Goal: Task Accomplishment & Management: Use online tool/utility

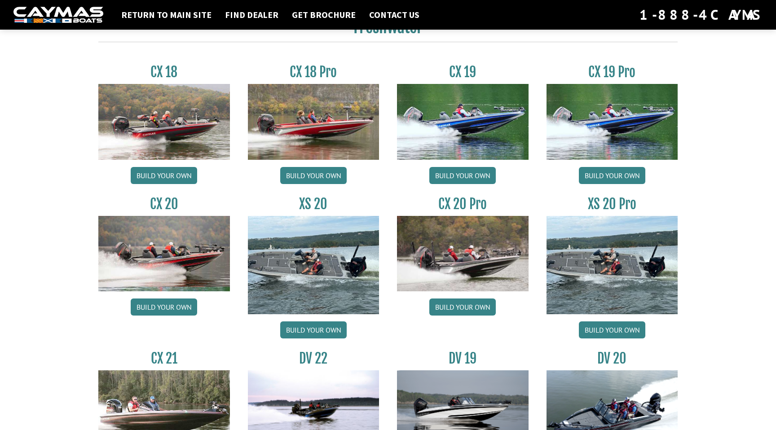
scroll to position [754, 0]
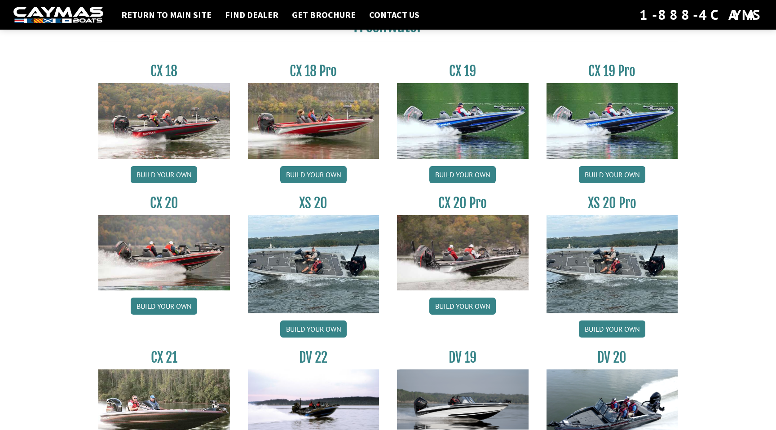
click at [619, 273] on img at bounding box center [613, 264] width 132 height 98
click at [618, 333] on link "Build your own" at bounding box center [612, 329] width 66 height 17
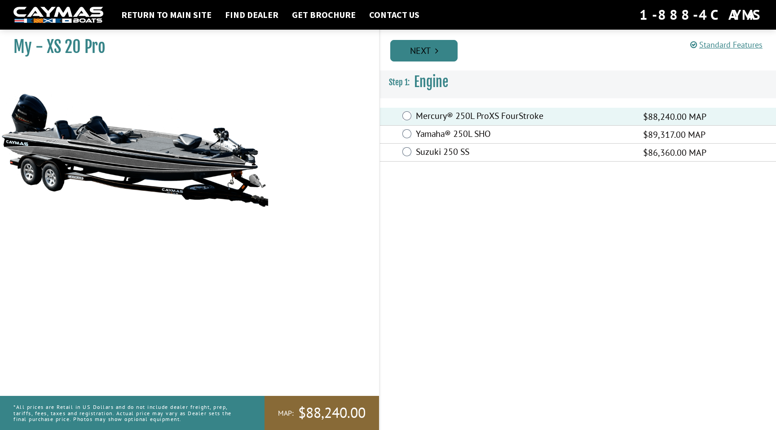
click at [428, 52] on link "Next" at bounding box center [423, 51] width 67 height 22
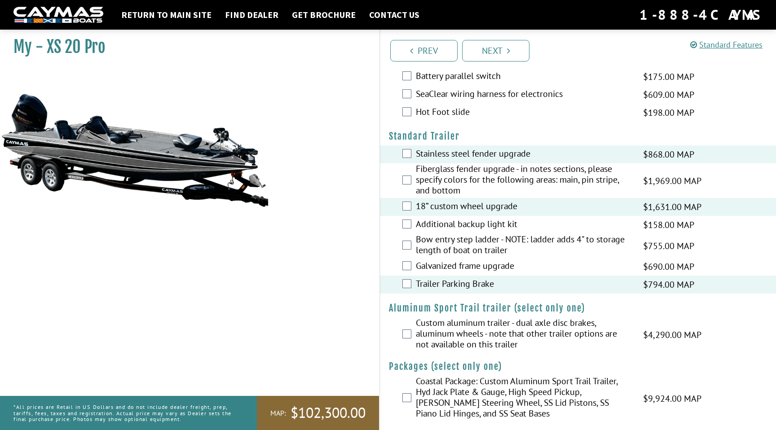
scroll to position [1607, 0]
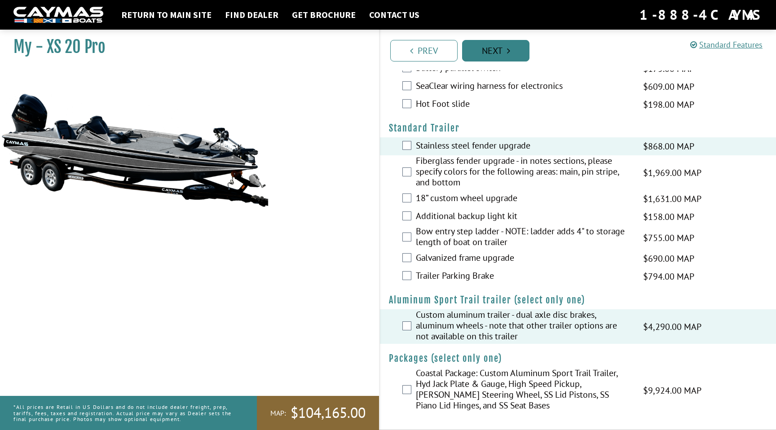
click at [497, 48] on link "Next" at bounding box center [495, 51] width 67 height 22
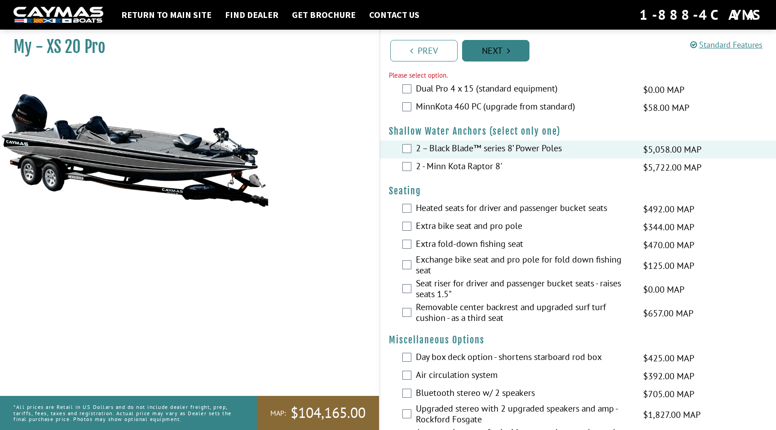
scroll to position [1007, 0]
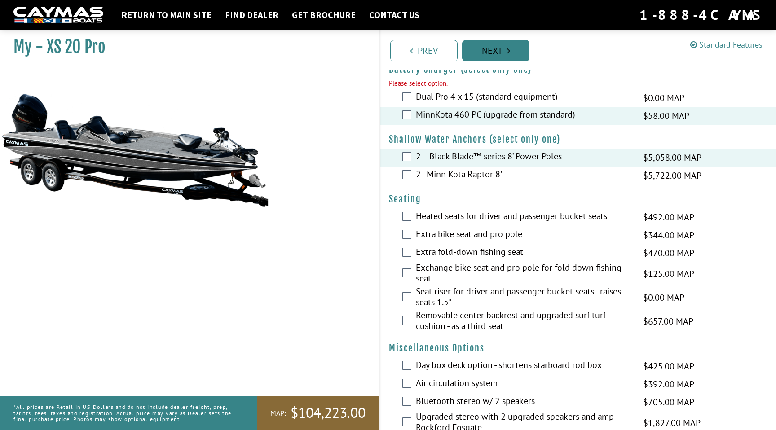
click at [494, 50] on link "Next" at bounding box center [495, 51] width 67 height 22
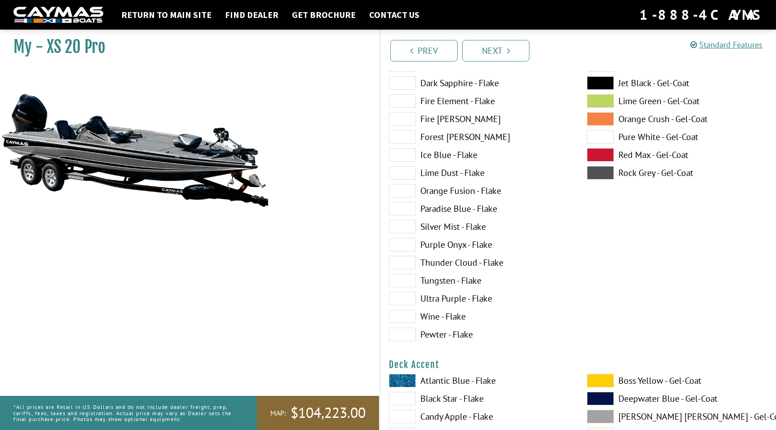
scroll to position [0, 0]
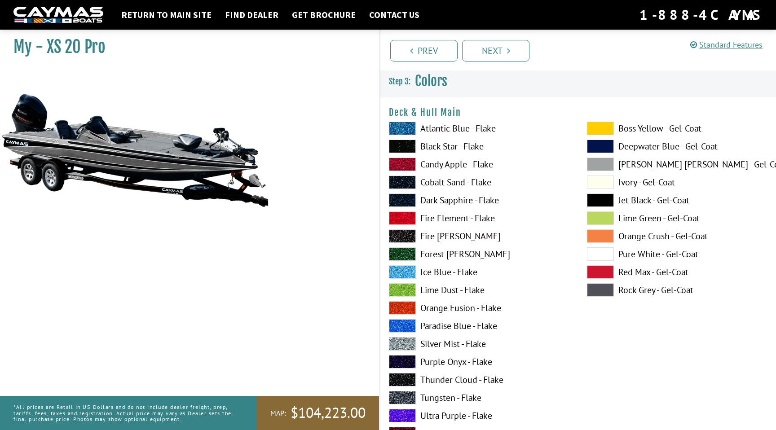
click at [608, 164] on span at bounding box center [600, 164] width 27 height 13
click at [631, 163] on label "[PERSON_NAME] [PERSON_NAME] - Gel-Coat" at bounding box center [677, 164] width 180 height 13
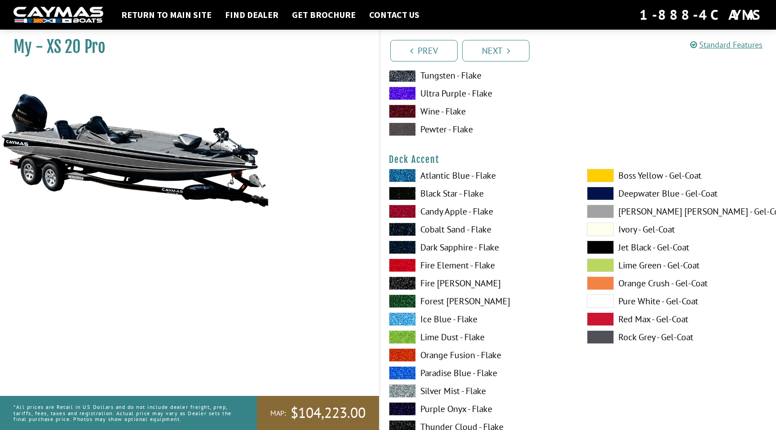
scroll to position [323, 0]
click at [604, 247] on span at bounding box center [600, 246] width 27 height 13
click at [611, 208] on span at bounding box center [600, 210] width 27 height 13
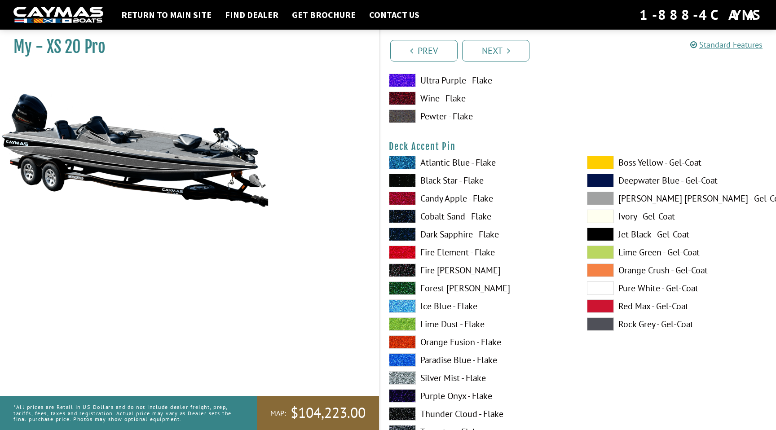
scroll to position [708, 0]
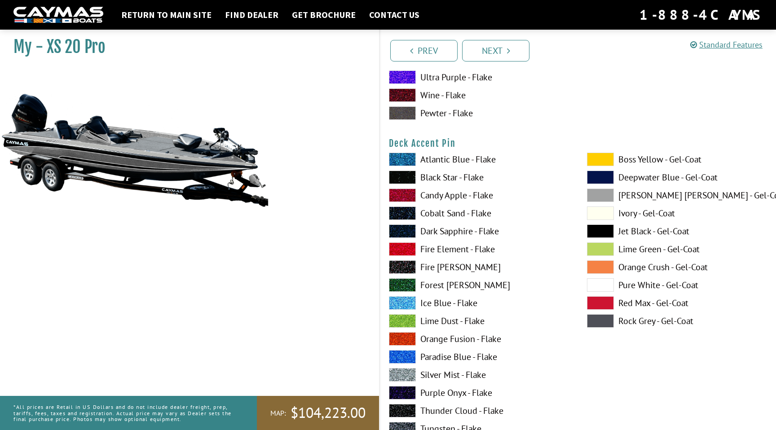
click at [603, 229] on span at bounding box center [600, 231] width 27 height 13
click at [605, 198] on span at bounding box center [600, 195] width 27 height 13
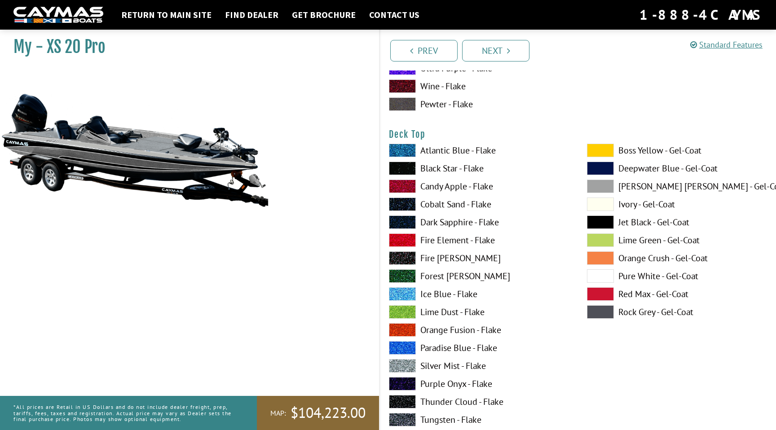
scroll to position [1088, 0]
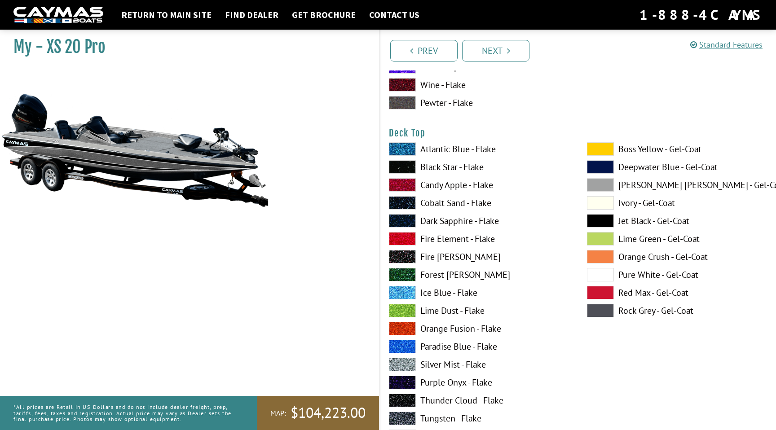
click at [606, 182] on span at bounding box center [600, 184] width 27 height 13
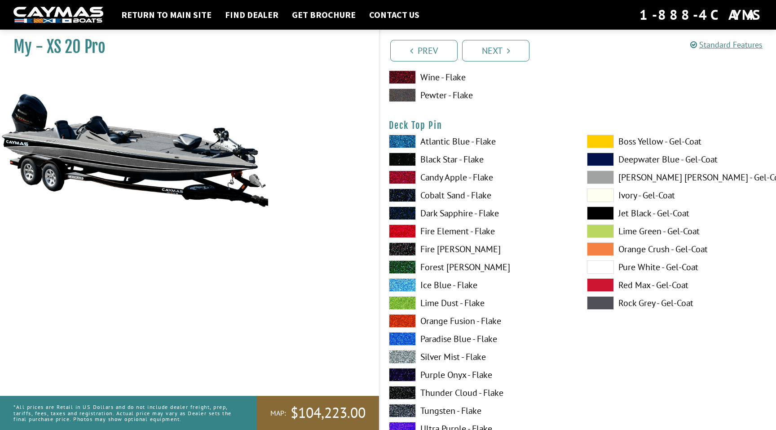
scroll to position [1466, 0]
click at [603, 213] on span at bounding box center [600, 212] width 27 height 13
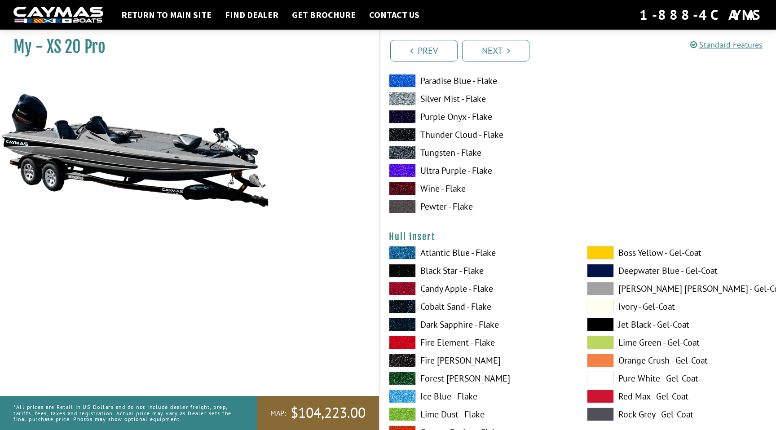
scroll to position [3882, 0]
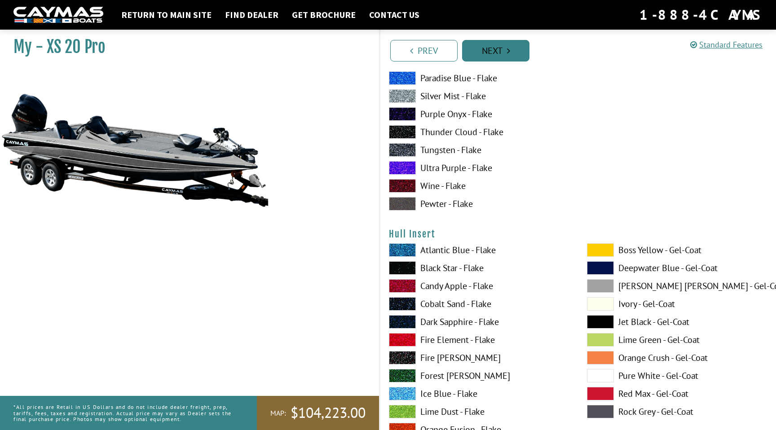
click at [500, 48] on link "Next" at bounding box center [495, 51] width 67 height 22
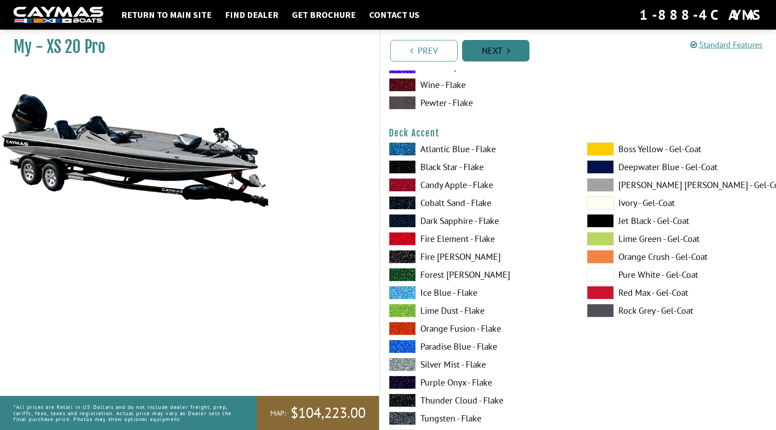
scroll to position [32, 0]
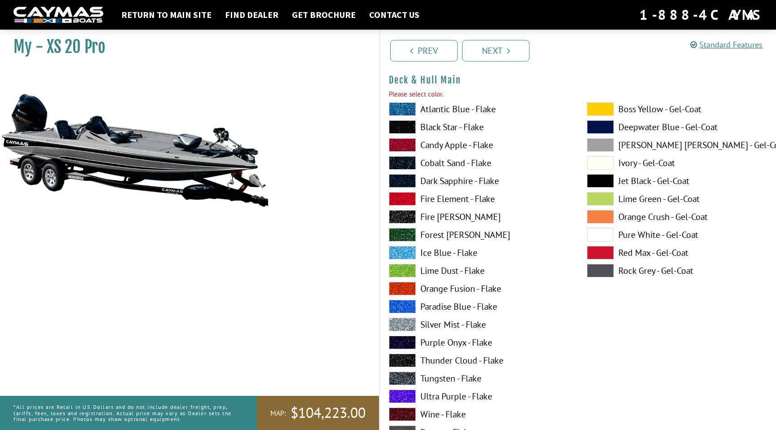
click at [606, 141] on span at bounding box center [600, 144] width 27 height 13
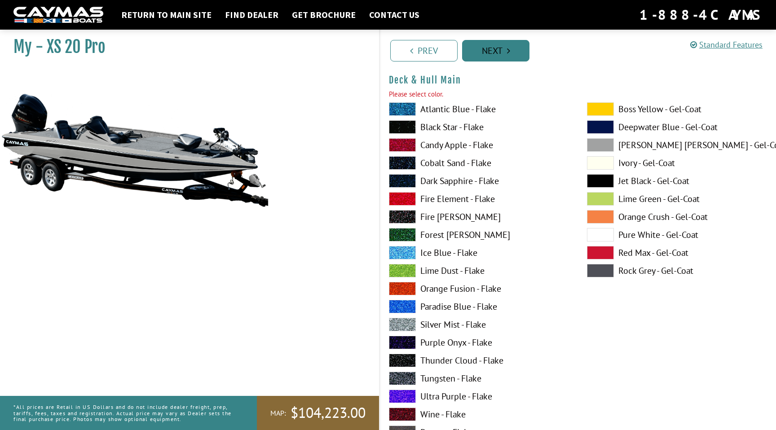
click at [500, 49] on link "Next" at bounding box center [495, 51] width 67 height 22
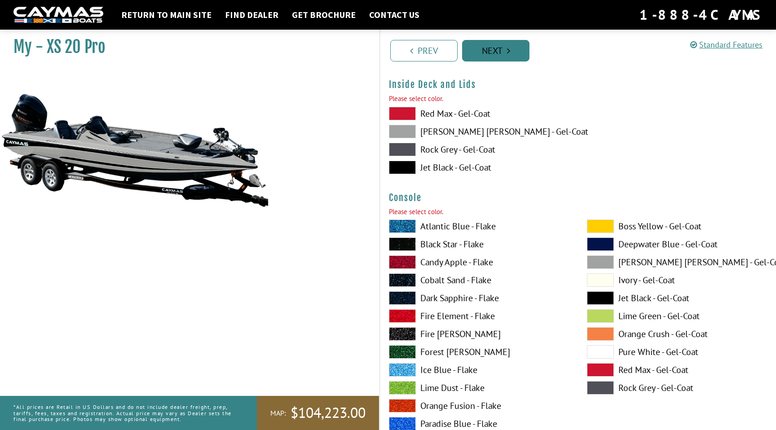
scroll to position [1880, 0]
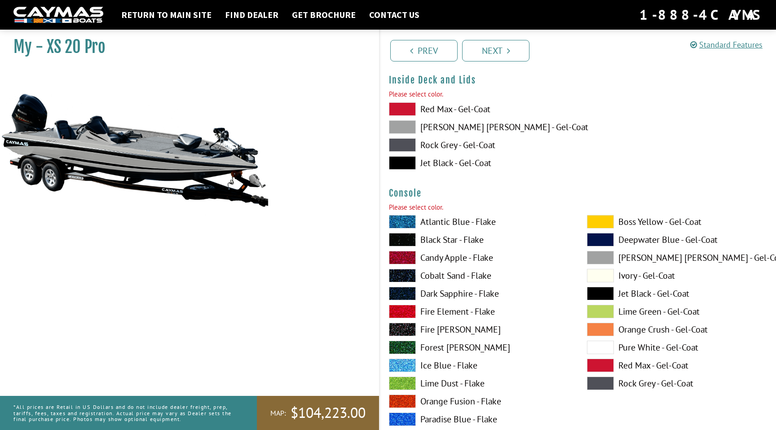
click at [407, 125] on span at bounding box center [402, 126] width 27 height 13
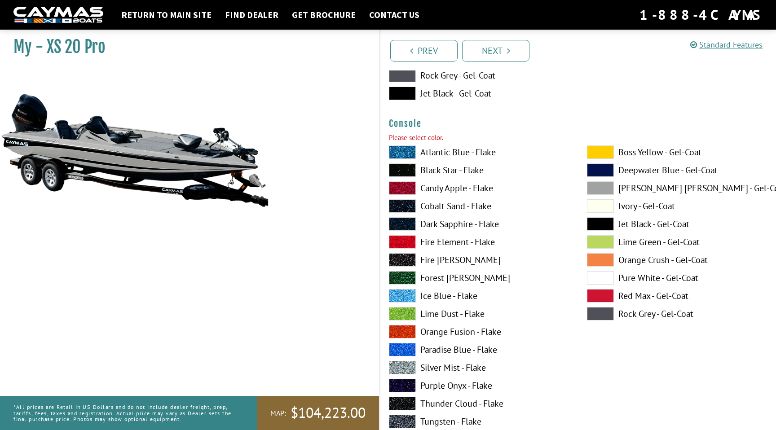
scroll to position [1949, 0]
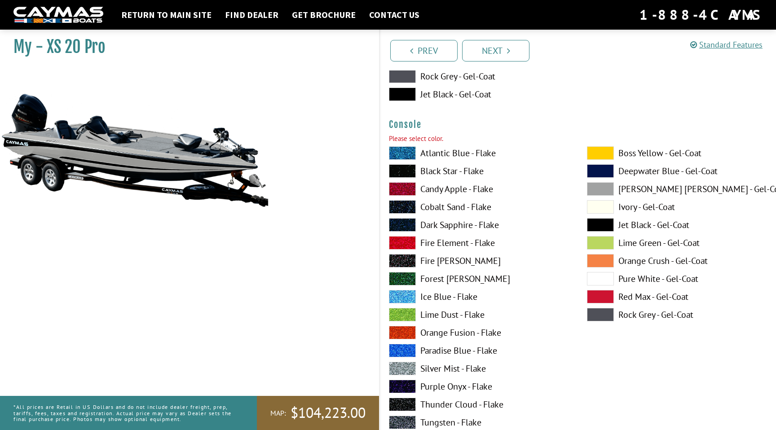
click at [604, 182] on span at bounding box center [600, 188] width 27 height 13
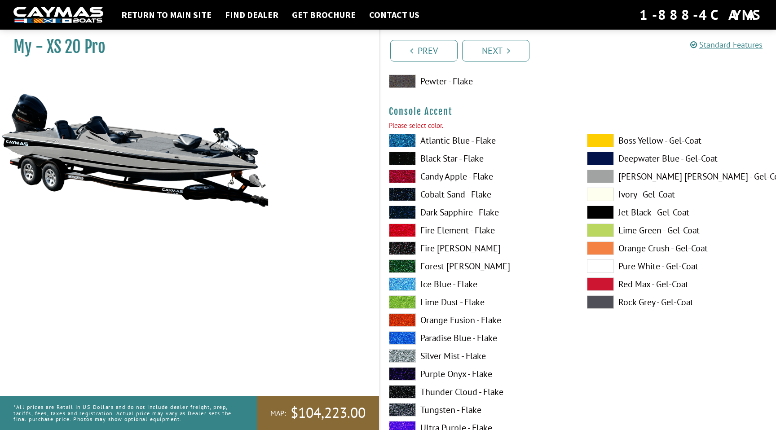
scroll to position [2345, 0]
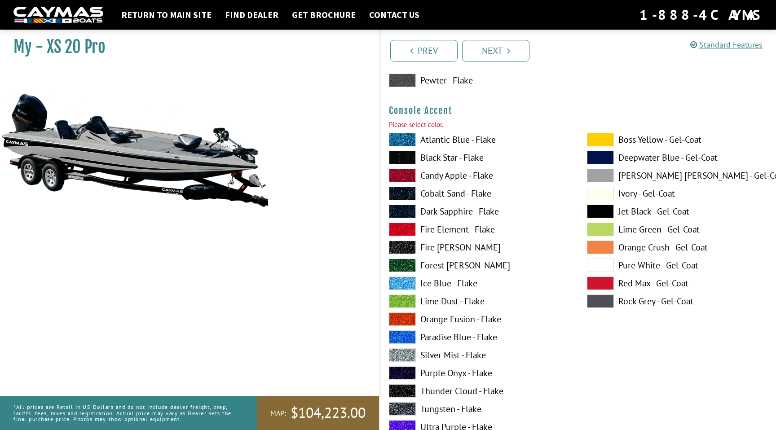
click at [605, 178] on span at bounding box center [600, 175] width 27 height 13
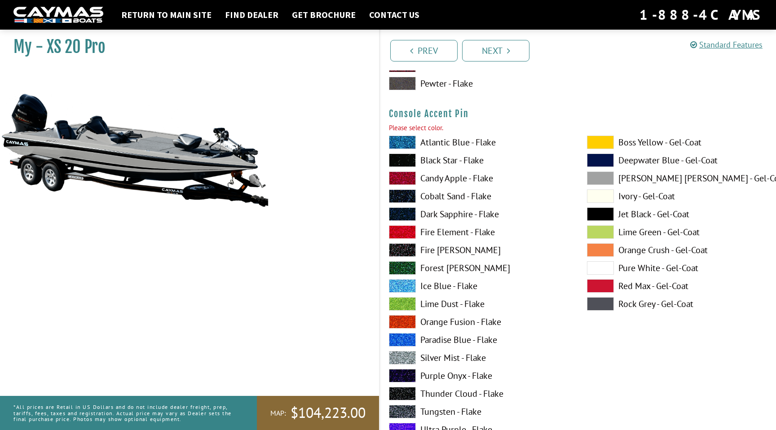
scroll to position [2725, 0]
click at [605, 178] on span at bounding box center [600, 177] width 27 height 13
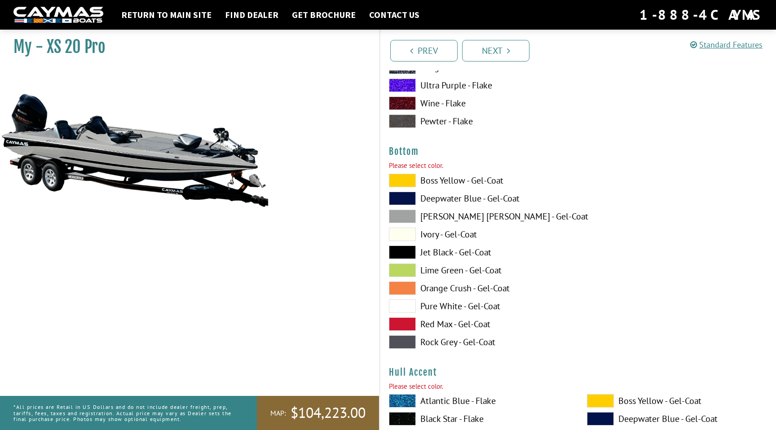
scroll to position [3068, 0]
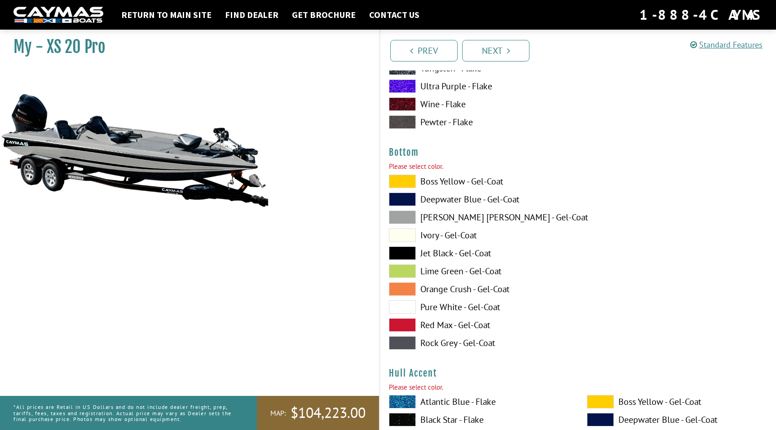
click at [398, 217] on span at bounding box center [402, 217] width 27 height 13
click at [403, 260] on span at bounding box center [402, 253] width 27 height 13
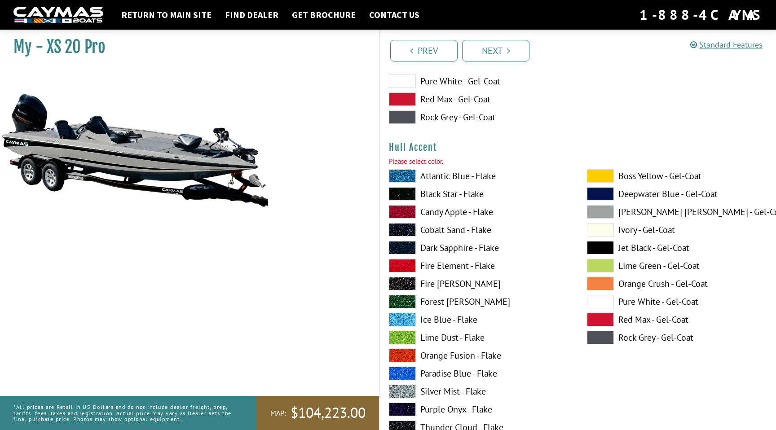
scroll to position [3304, 0]
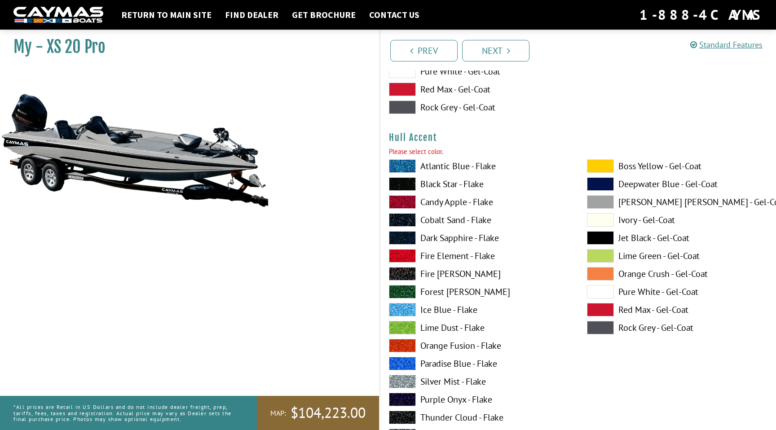
click at [599, 240] on span at bounding box center [600, 237] width 27 height 13
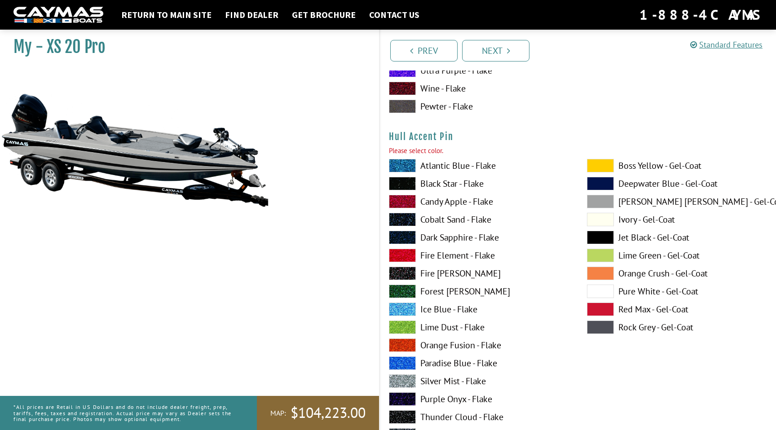
click at [600, 238] on span at bounding box center [600, 237] width 27 height 13
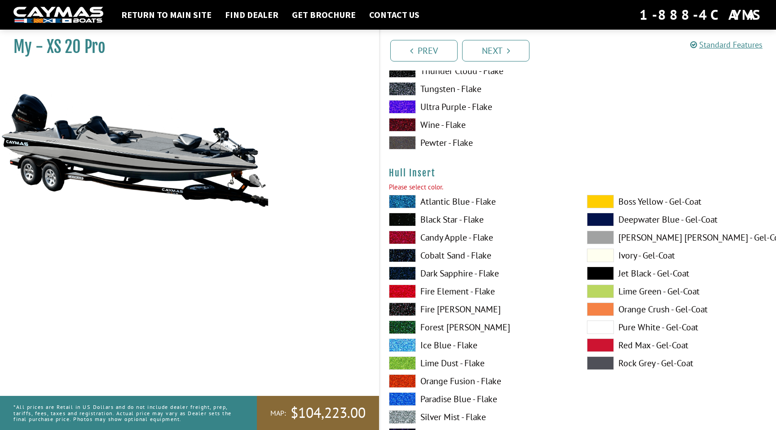
scroll to position [4034, 0]
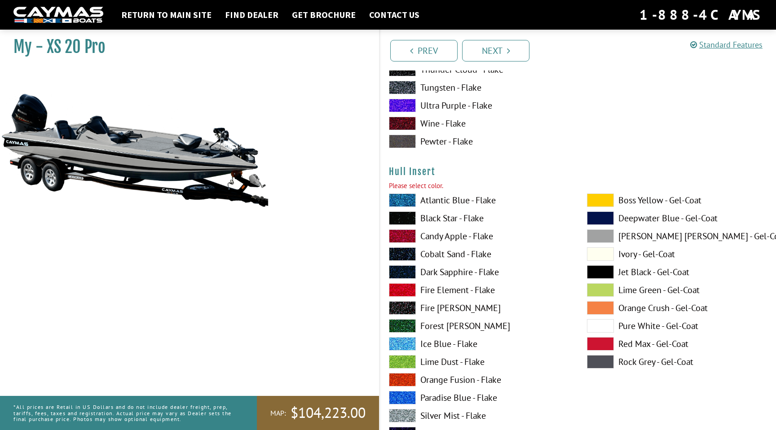
click at [601, 273] on span at bounding box center [600, 271] width 27 height 13
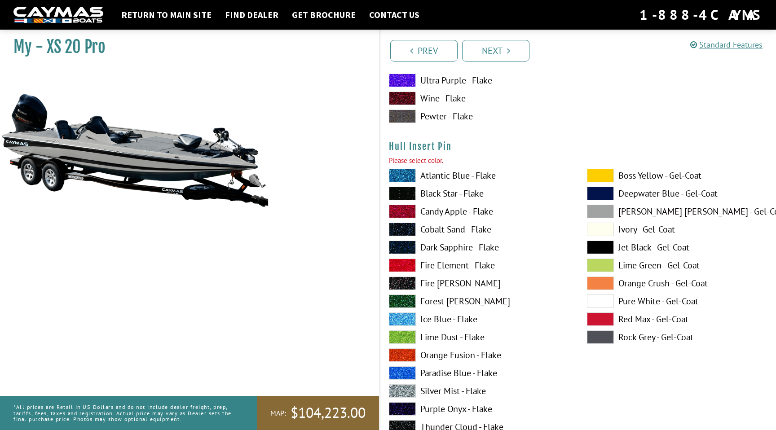
scroll to position [4444, 0]
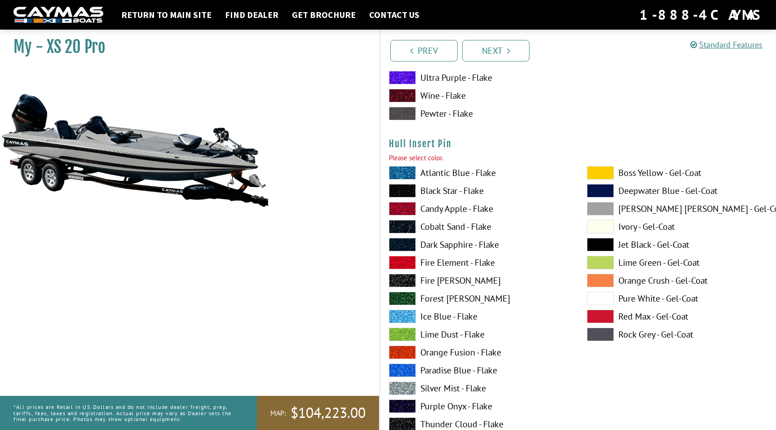
click at [603, 244] on span at bounding box center [600, 244] width 27 height 13
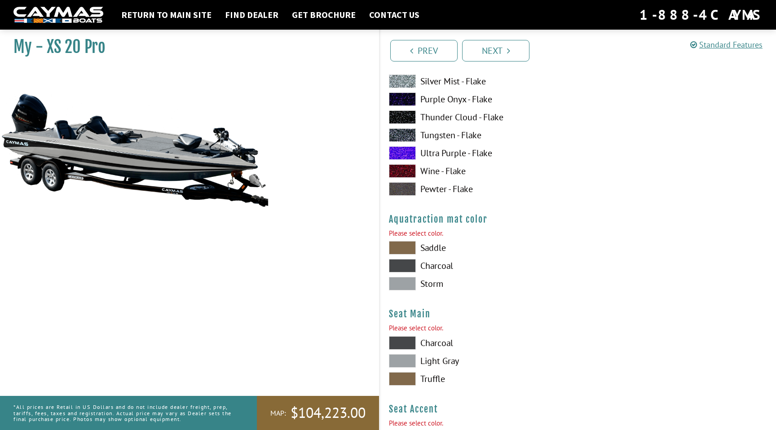
scroll to position [4779, 0]
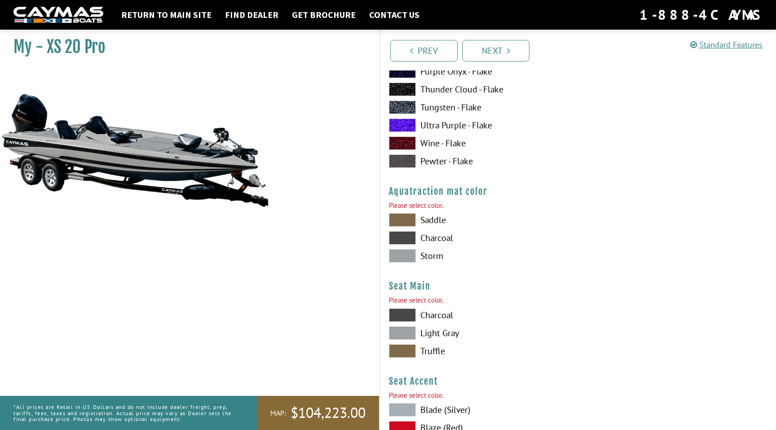
click at [406, 251] on span at bounding box center [402, 255] width 27 height 13
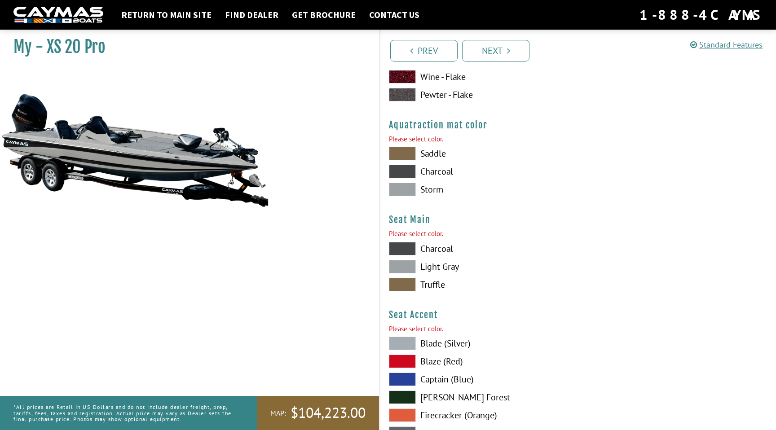
scroll to position [4848, 0]
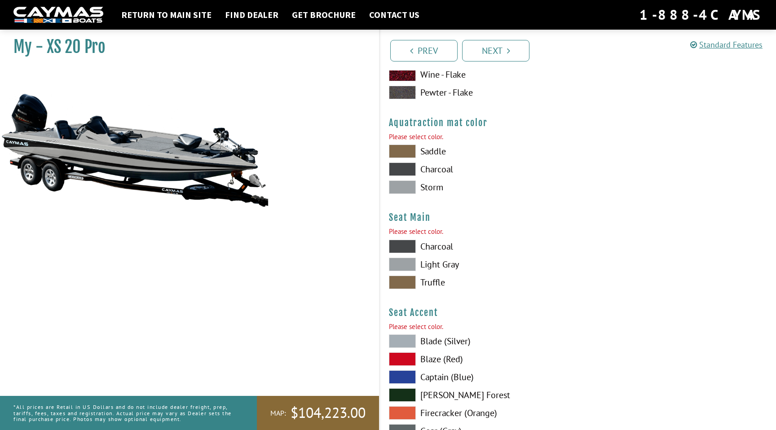
click at [402, 263] on span at bounding box center [402, 264] width 27 height 13
click at [401, 247] on span at bounding box center [402, 246] width 27 height 13
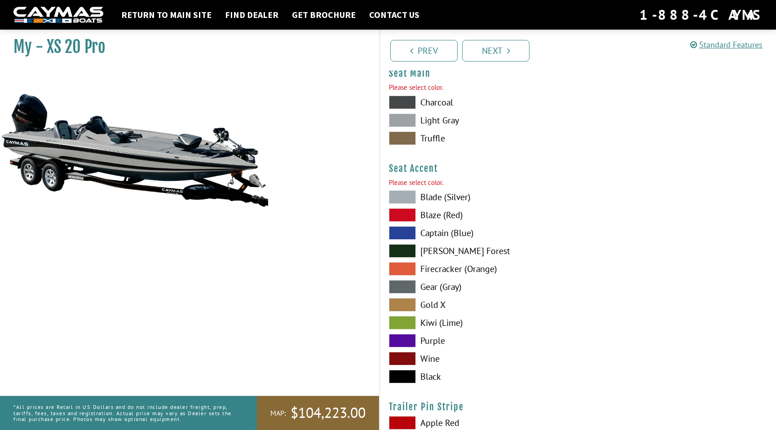
scroll to position [4993, 0]
click at [407, 194] on span at bounding box center [402, 196] width 27 height 13
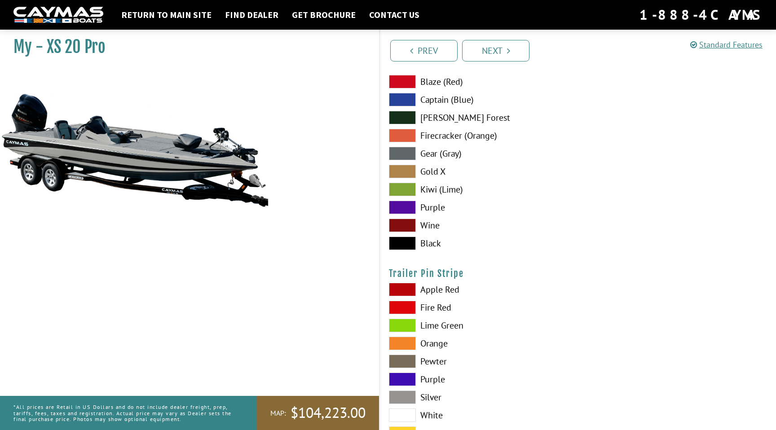
scroll to position [5198, 0]
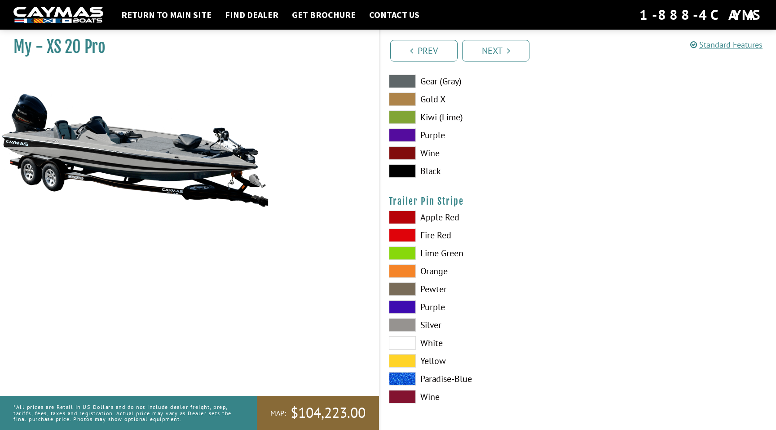
click at [407, 215] on span at bounding box center [402, 217] width 27 height 13
click at [407, 218] on span at bounding box center [402, 217] width 27 height 13
click at [409, 326] on span at bounding box center [402, 324] width 27 height 13
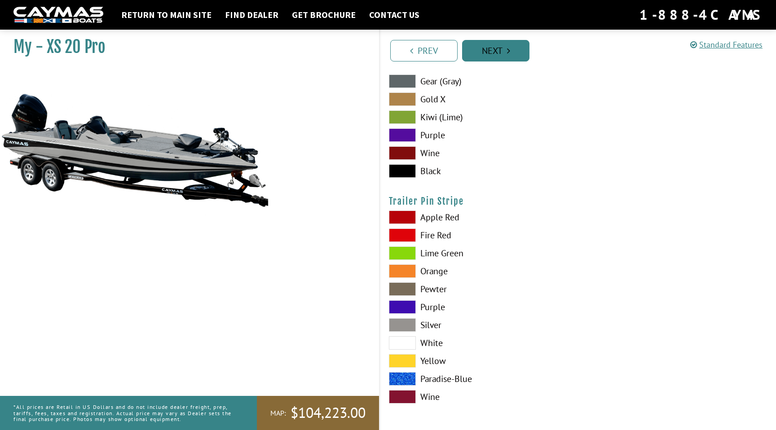
click at [496, 56] on link "Next" at bounding box center [495, 51] width 67 height 22
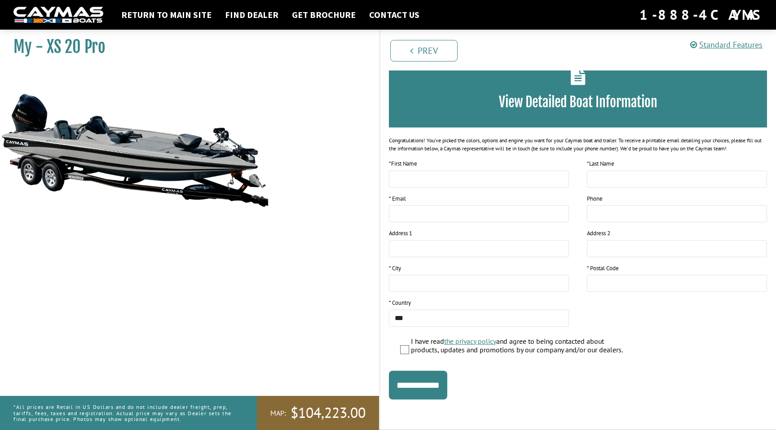
scroll to position [0, 0]
